Goal: Task Accomplishment & Management: Manage account settings

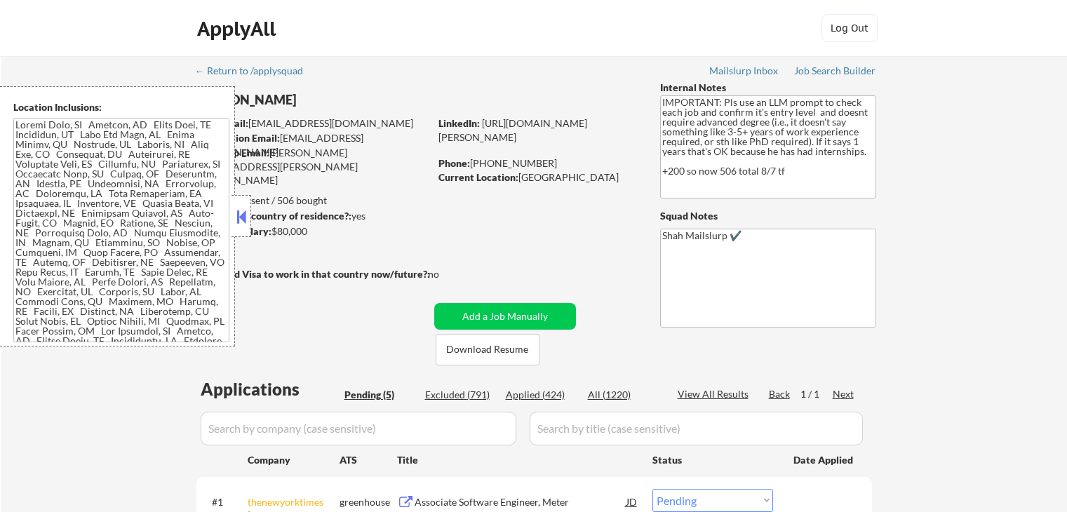
select select ""pending""
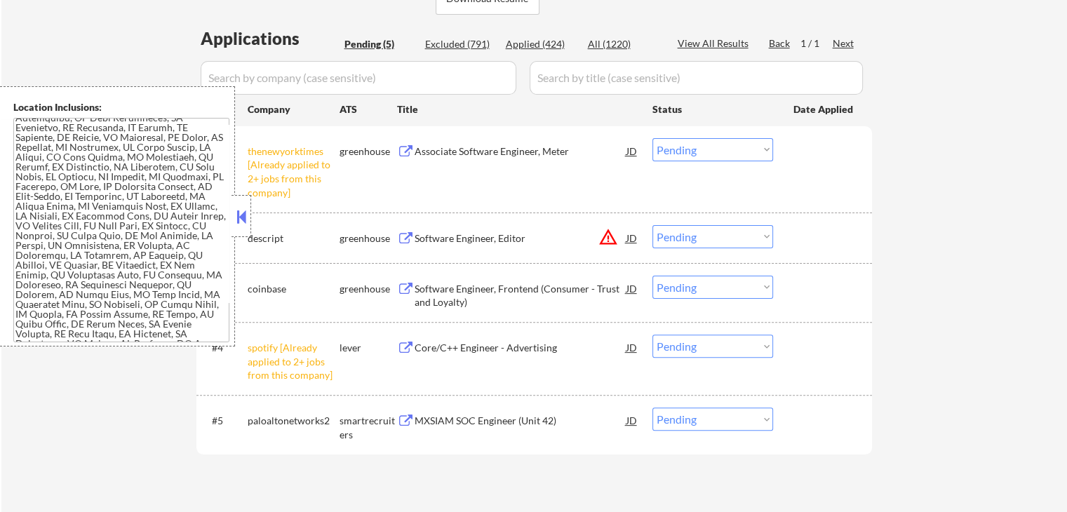
scroll to position [70, 0]
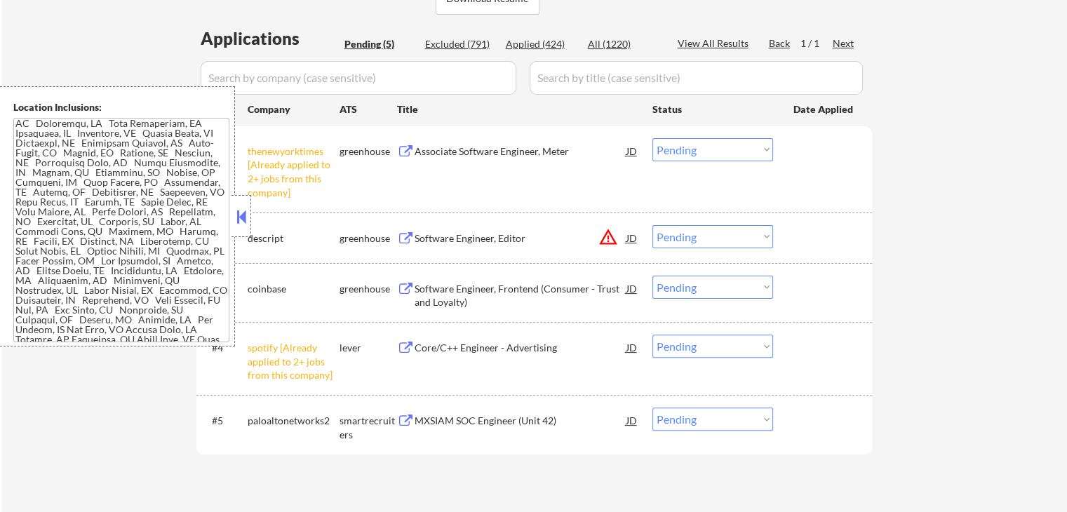
click at [234, 222] on button at bounding box center [241, 216] width 15 height 21
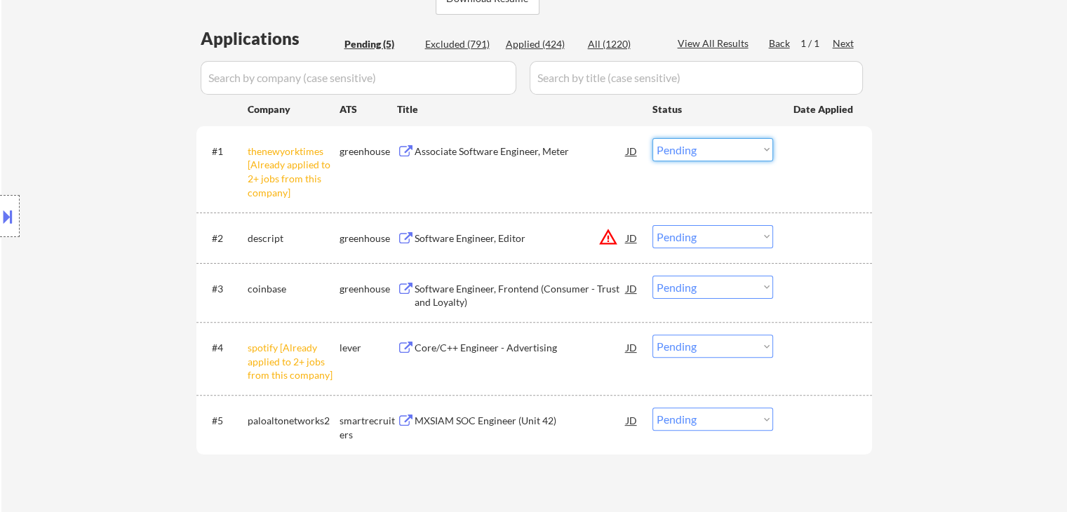
click at [694, 151] on select "Choose an option... Pending Applied Excluded (Questions) Excluded (Expired) Exc…" at bounding box center [712, 149] width 121 height 23
click at [652, 138] on select "Choose an option... Pending Applied Excluded (Questions) Excluded (Expired) Exc…" at bounding box center [712, 149] width 121 height 23
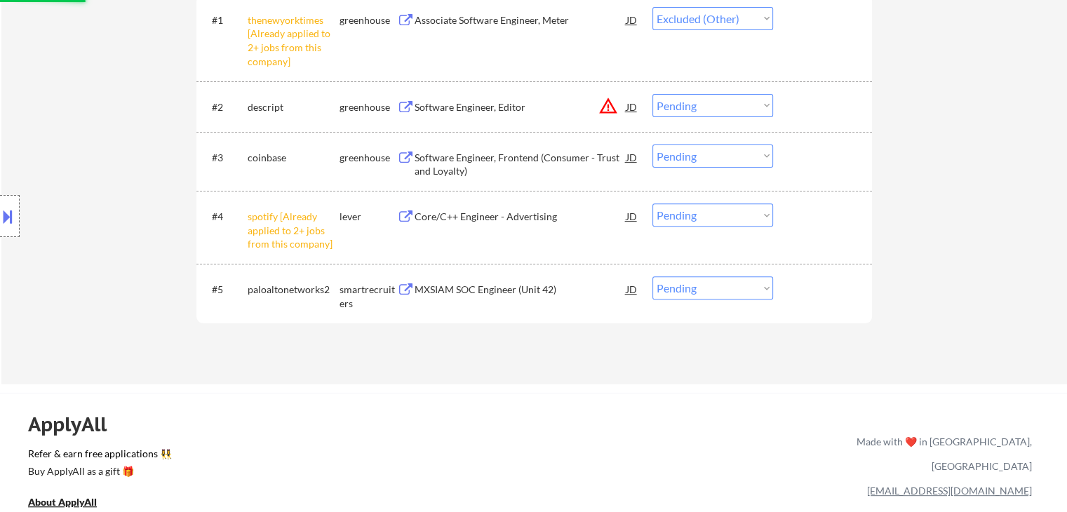
scroll to position [491, 0]
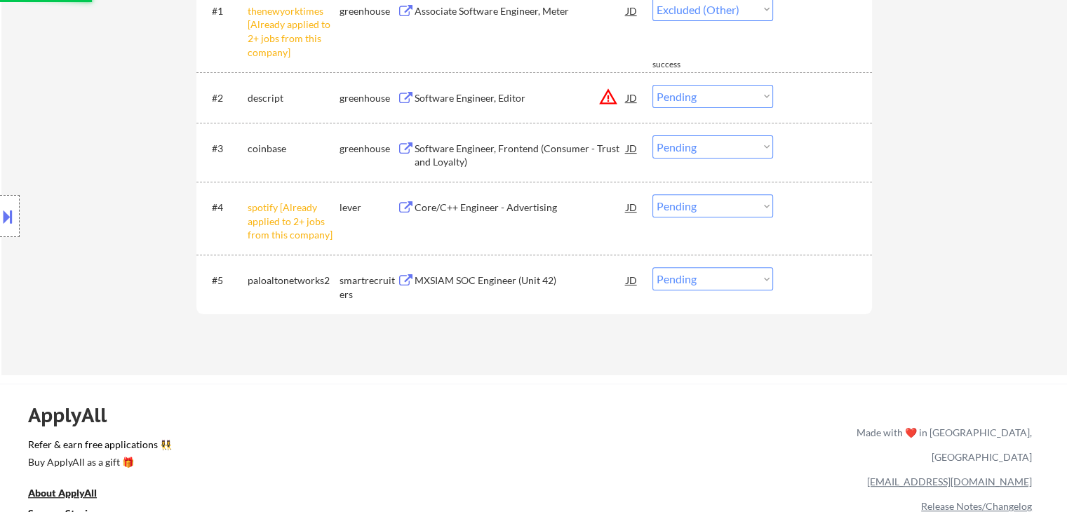
select select ""pending""
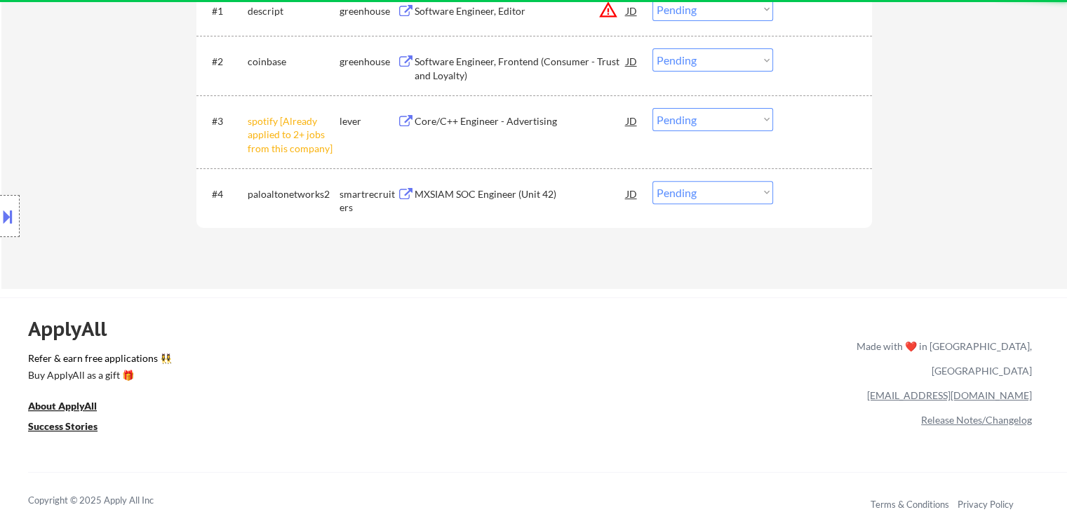
click at [721, 119] on select "Choose an option... Pending Applied Excluded (Questions) Excluded (Expired) Exc…" at bounding box center [712, 119] width 121 height 23
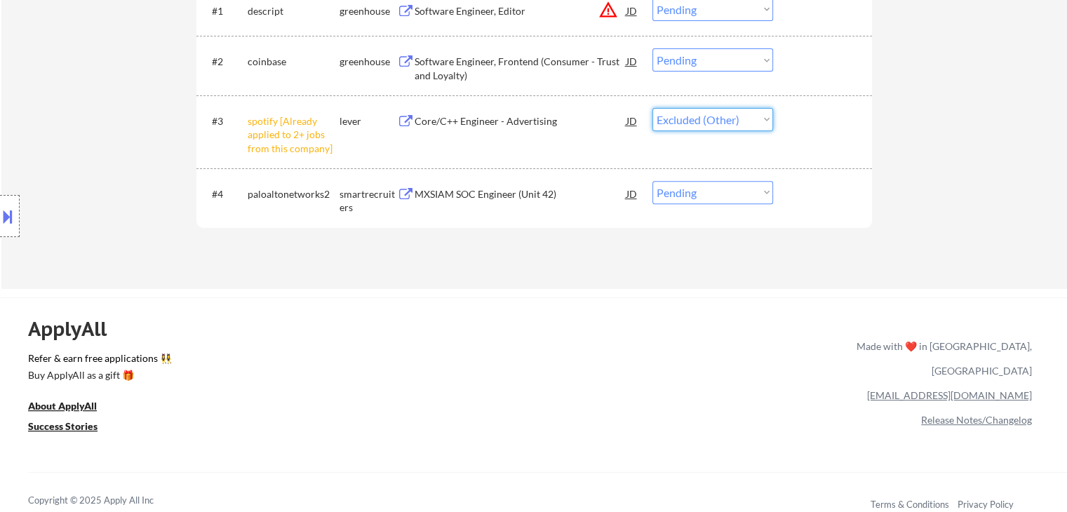
click at [652, 108] on select "Choose an option... Pending Applied Excluded (Questions) Excluded (Expired) Exc…" at bounding box center [712, 119] width 121 height 23
click at [623, 298] on div "ApplyAll Refer & earn free applications 👯‍♀️ Buy ApplyAll as a gift 🎁 About App…" at bounding box center [533, 406] width 1067 height 218
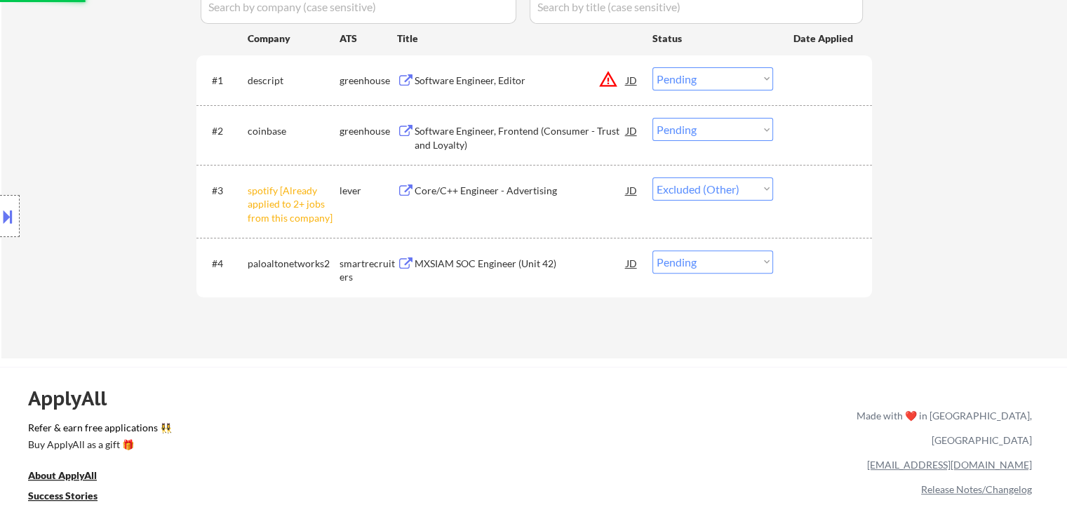
scroll to position [351, 0]
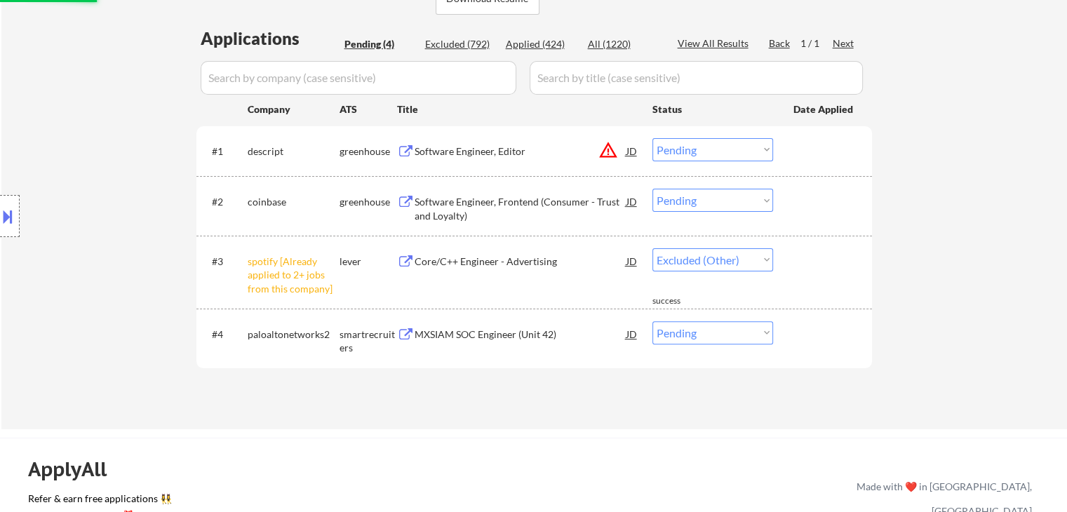
click at [412, 152] on button at bounding box center [406, 151] width 18 height 13
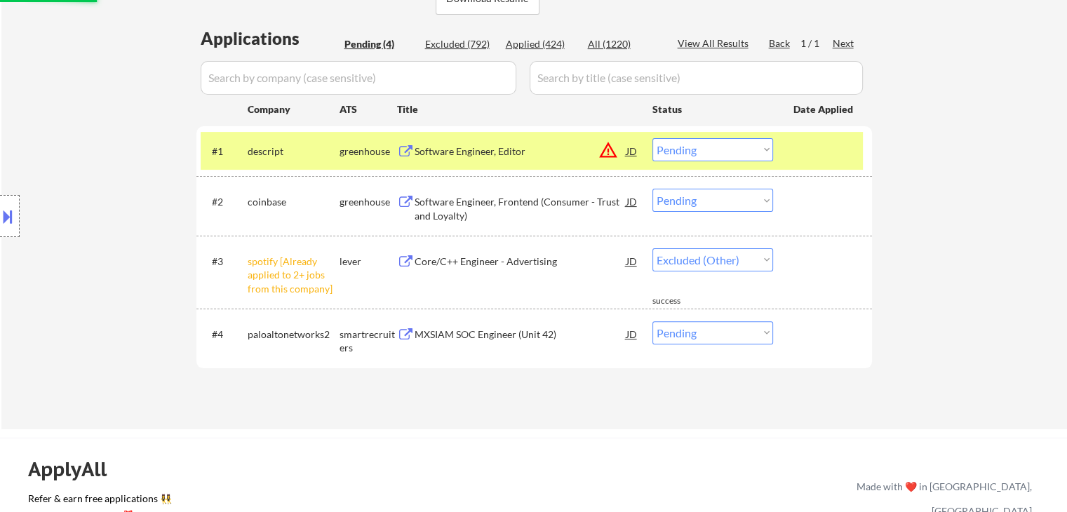
select select ""pending""
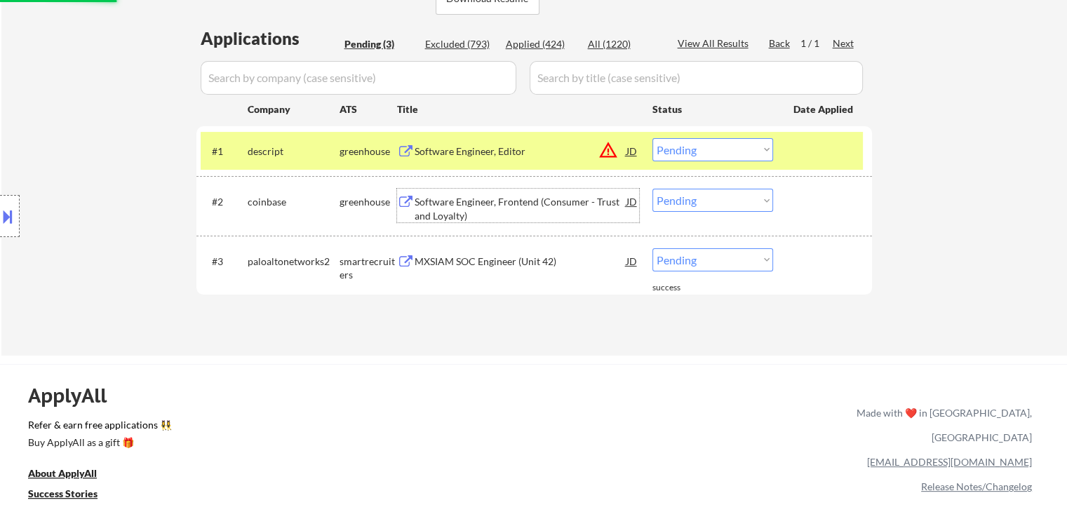
click at [441, 203] on div "Software Engineer, Frontend (Consumer - Trust and Loyalty)" at bounding box center [520, 208] width 212 height 27
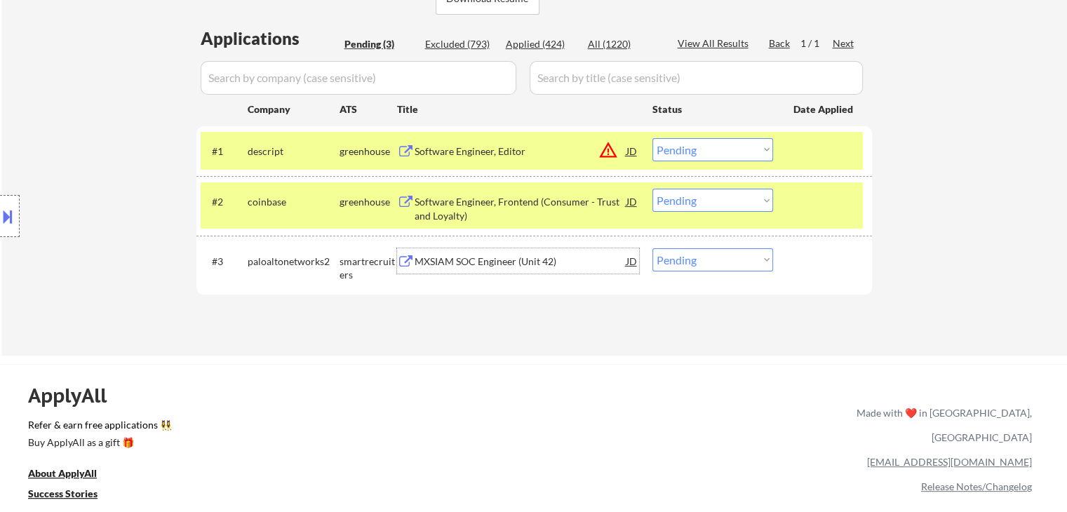
click at [443, 259] on div "MXSIAM SOC Engineer (Unit 42)" at bounding box center [520, 262] width 212 height 14
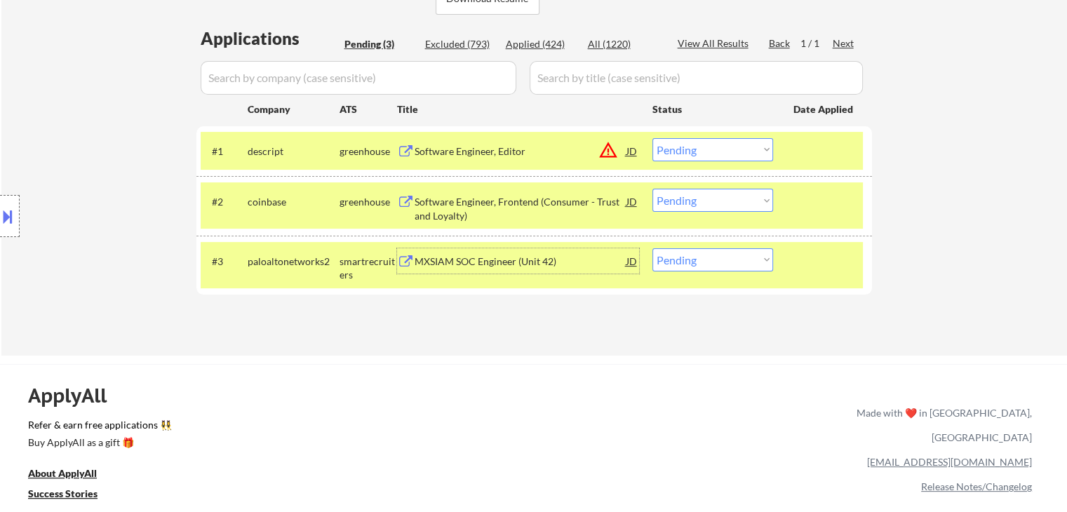
click at [11, 208] on button at bounding box center [7, 216] width 15 height 23
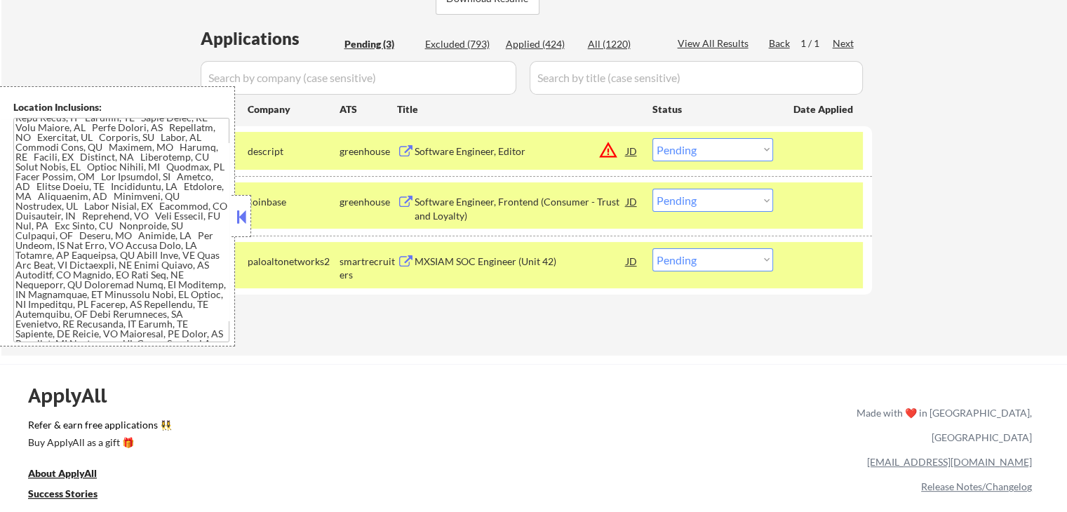
scroll to position [281, 0]
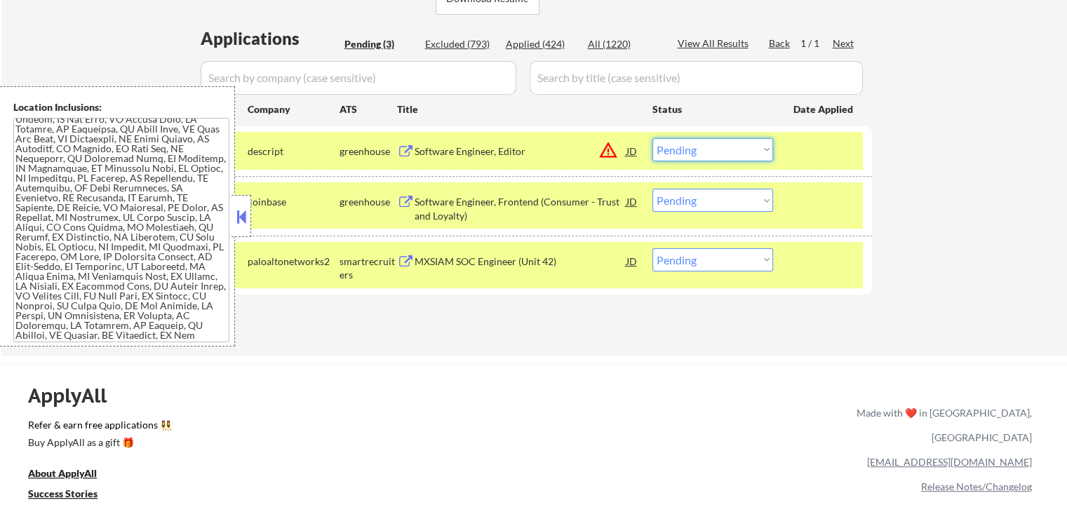
click at [687, 151] on select "Choose an option... Pending Applied Excluded (Questions) Excluded (Expired) Exc…" at bounding box center [712, 149] width 121 height 23
click at [652, 138] on select "Choose an option... Pending Applied Excluded (Questions) Excluded (Expired) Exc…" at bounding box center [712, 149] width 121 height 23
select select ""pending""
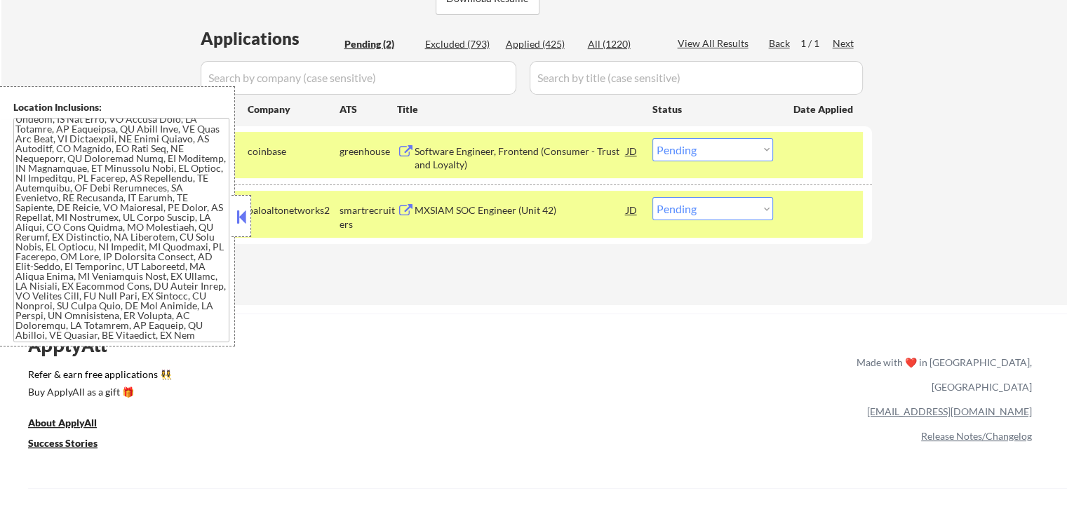
click at [685, 203] on select "Choose an option... Pending Applied Excluded (Questions) Excluded (Expired) Exc…" at bounding box center [712, 208] width 121 height 23
select select ""applied""
click at [652, 197] on select "Choose an option... Pending Applied Excluded (Questions) Excluded (Expired) Exc…" at bounding box center [712, 208] width 121 height 23
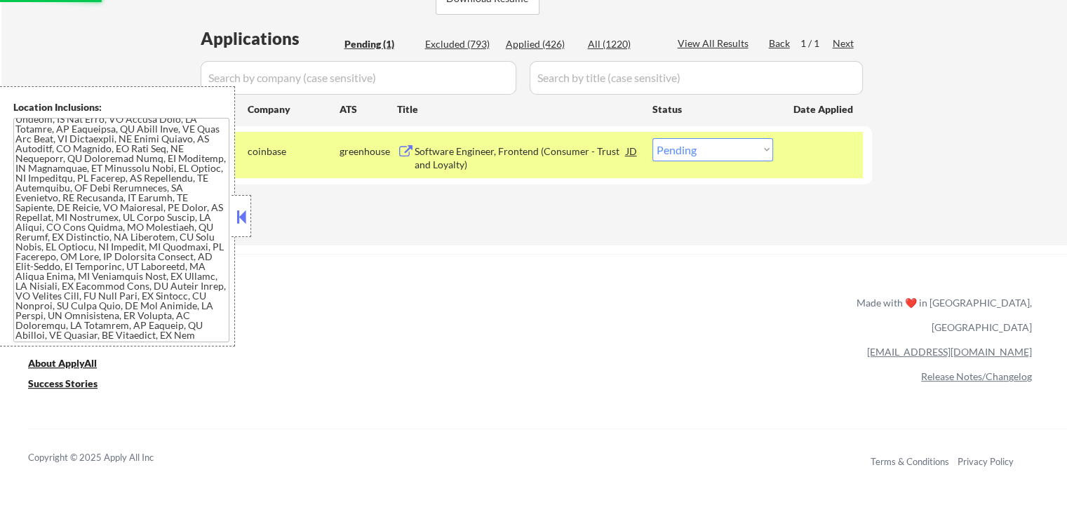
click at [557, 151] on div "Software Engineer, Frontend (Consumer - Trust and Loyalty)" at bounding box center [520, 157] width 212 height 27
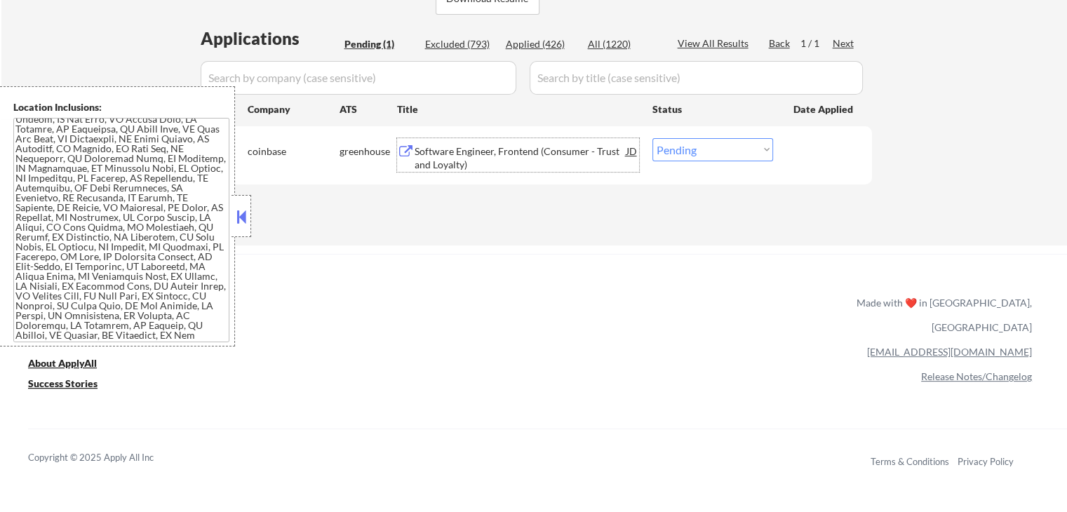
click at [715, 144] on select "Choose an option... Pending Applied Excluded (Questions) Excluded (Expired) Exc…" at bounding box center [712, 149] width 121 height 23
select select ""excluded__bad_match_""
click at [652, 138] on select "Choose an option... Pending Applied Excluded (Questions) Excluded (Expired) Exc…" at bounding box center [712, 149] width 121 height 23
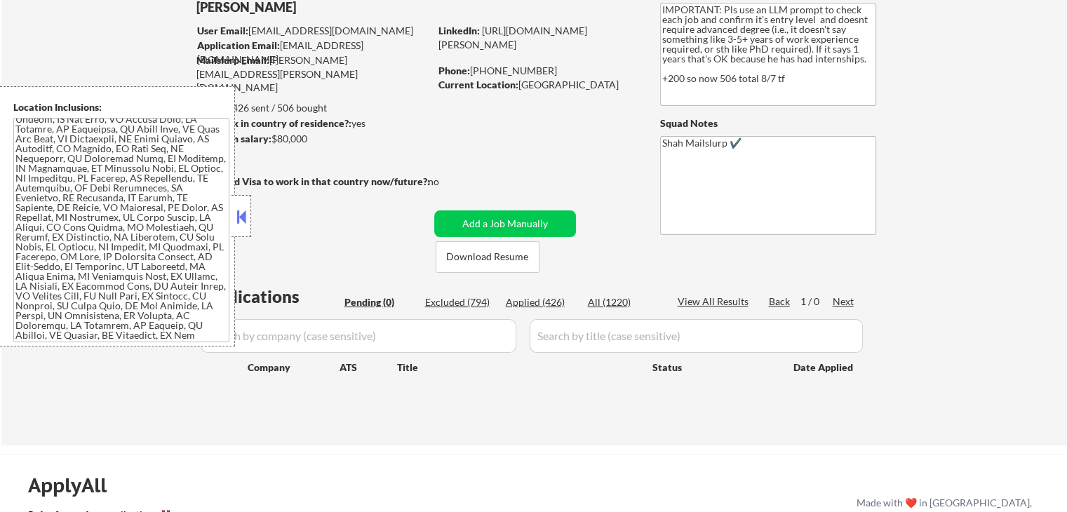
scroll to position [70, 0]
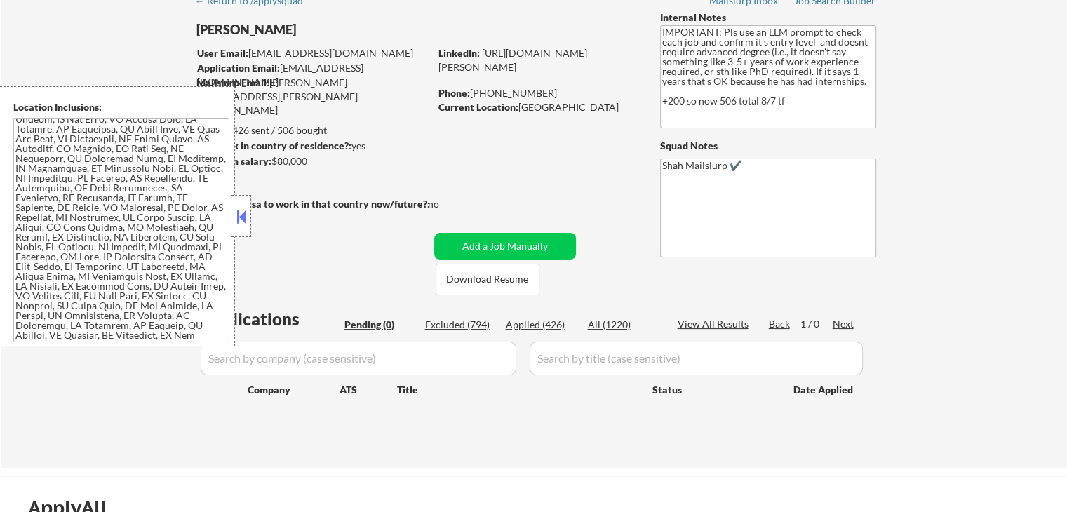
click at [962, 255] on div "← Return to /applysquad Mailslurp Inbox Job Search Builder [PERSON_NAME] User E…" at bounding box center [533, 227] width 1065 height 482
